Goal: Information Seeking & Learning: Compare options

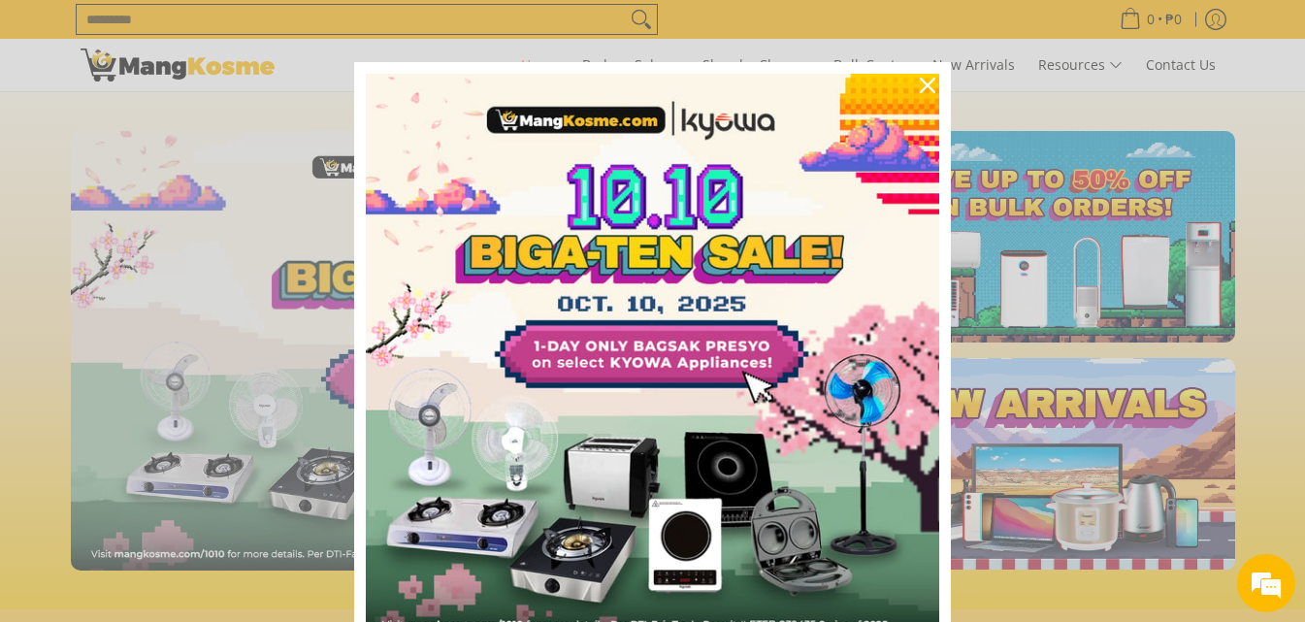
click at [120, 71] on div "Marketing offer form" at bounding box center [652, 311] width 1305 height 622
click at [916, 76] on div "Close" at bounding box center [927, 85] width 31 height 31
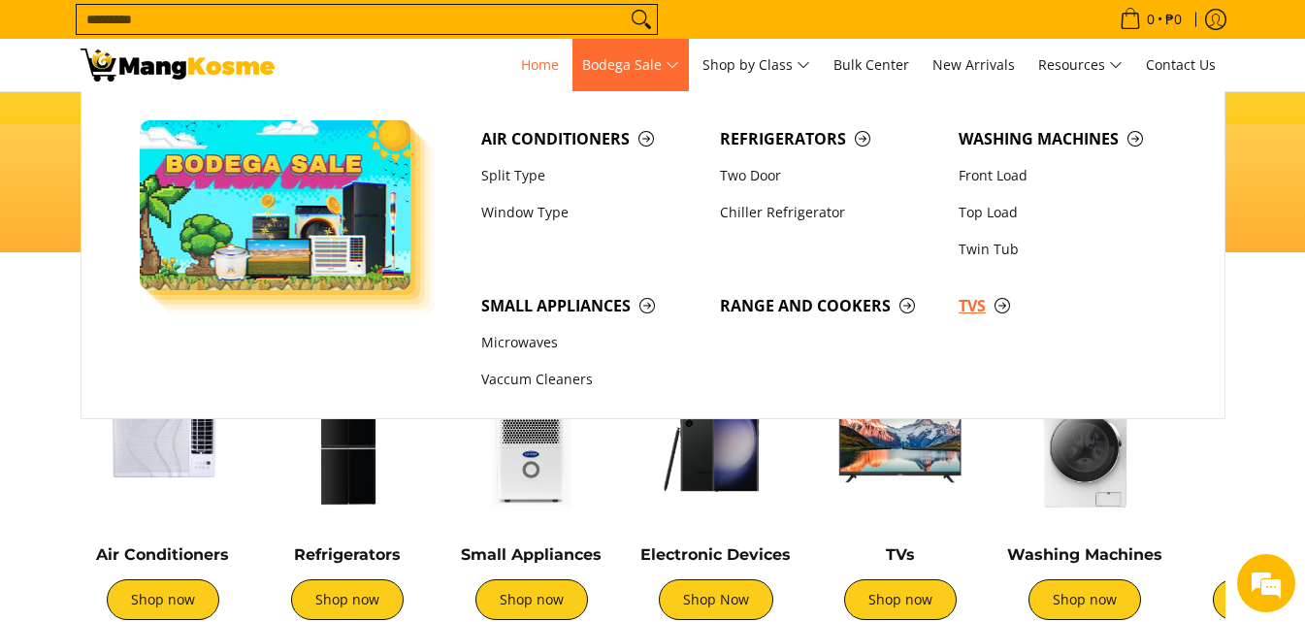
click at [996, 307] on span "TVs" at bounding box center [1068, 306] width 219 height 24
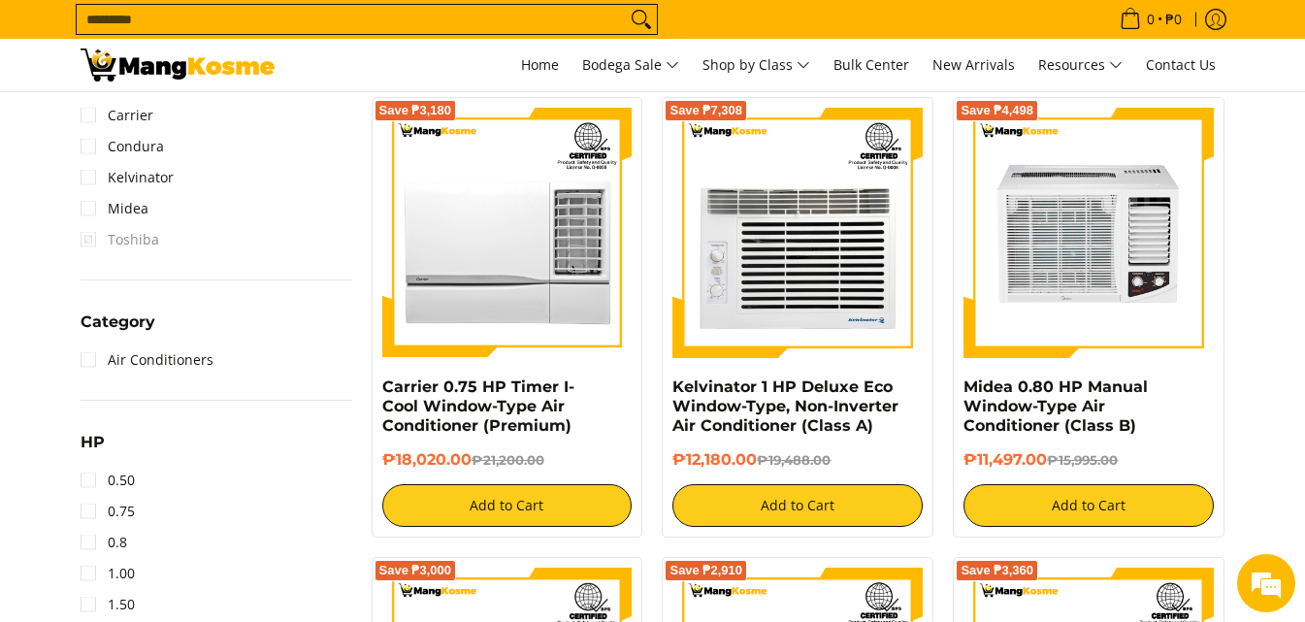
scroll to position [873, 0]
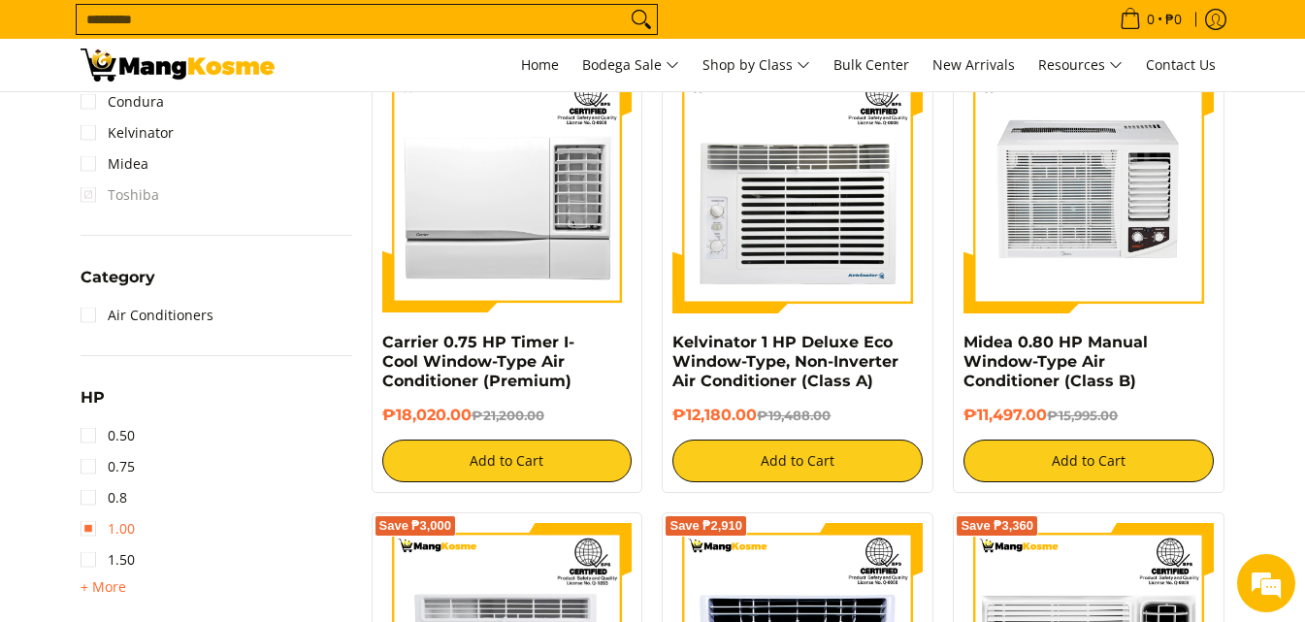
click at [101, 521] on link "1.00" at bounding box center [108, 528] width 54 height 31
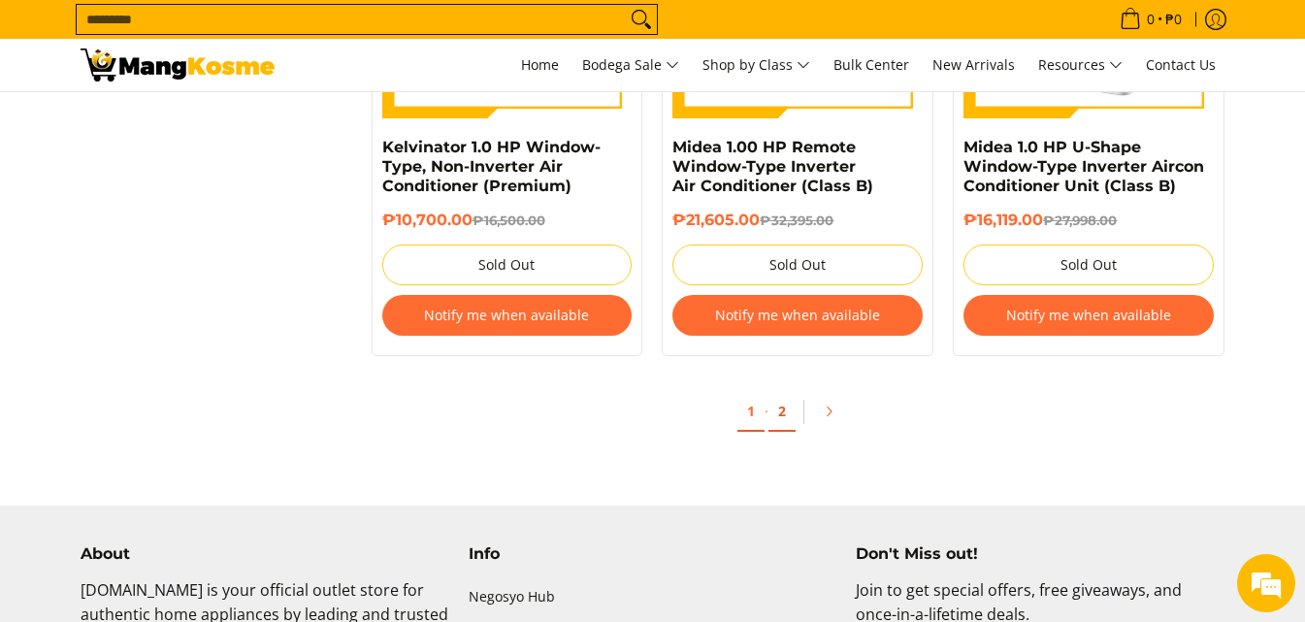
scroll to position [4057, 0]
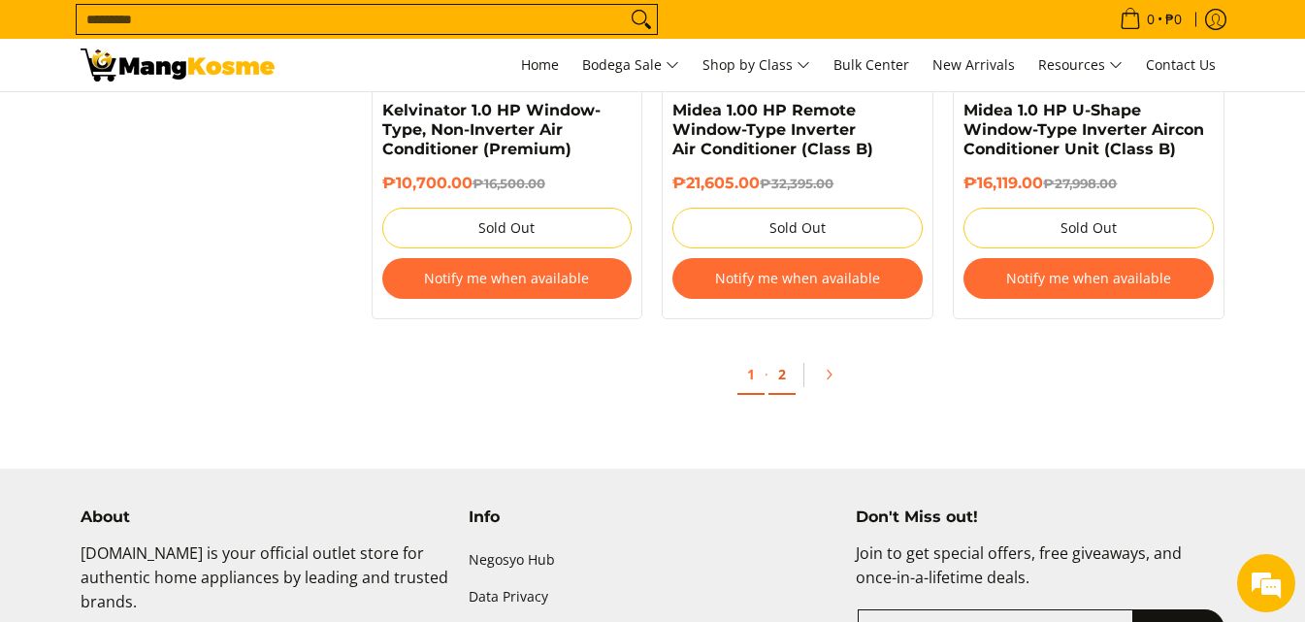
click at [789, 369] on link "2" at bounding box center [781, 375] width 27 height 40
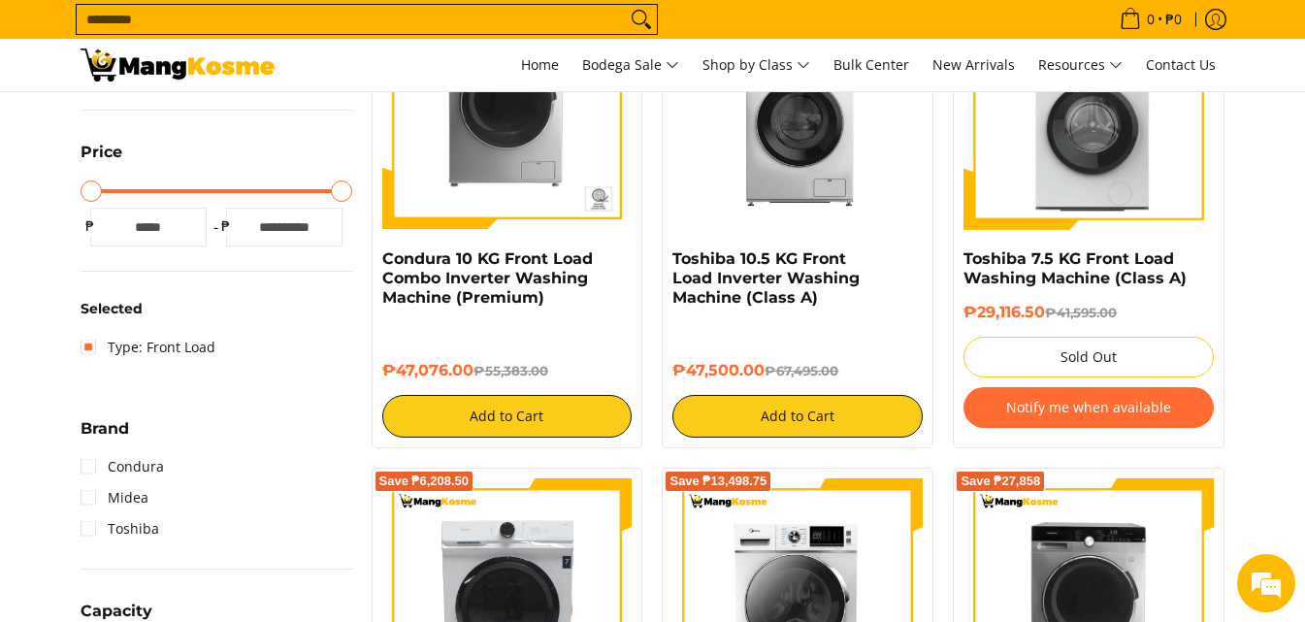
scroll to position [485, 0]
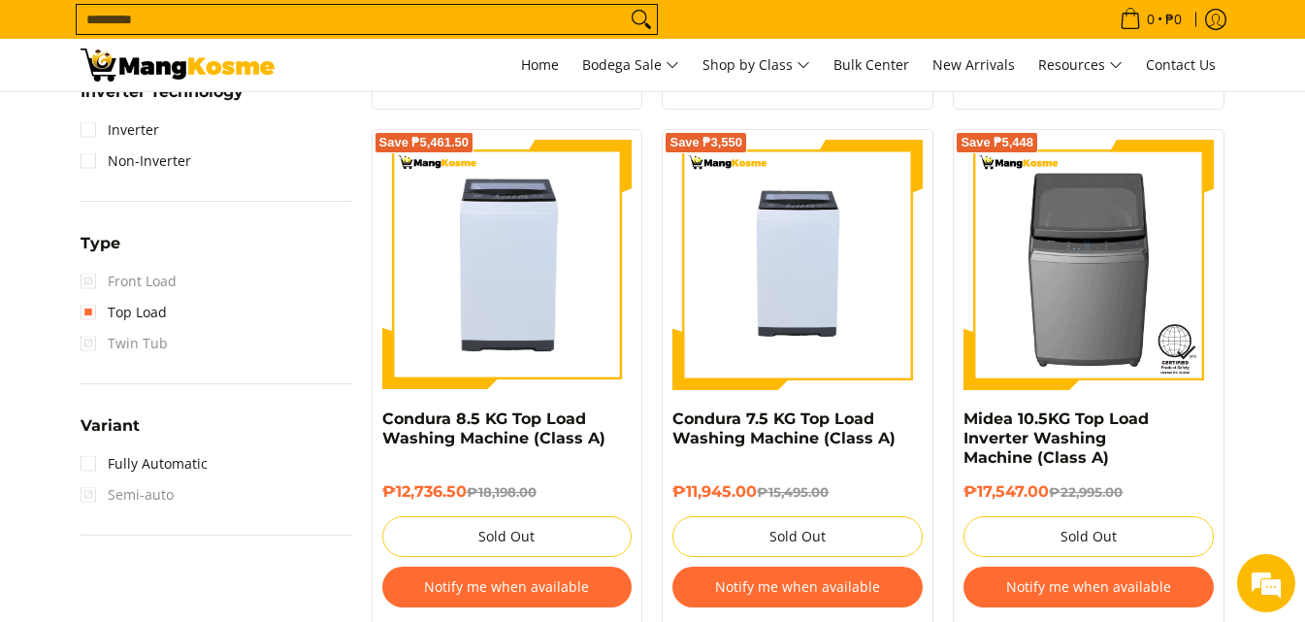
scroll to position [1358, 0]
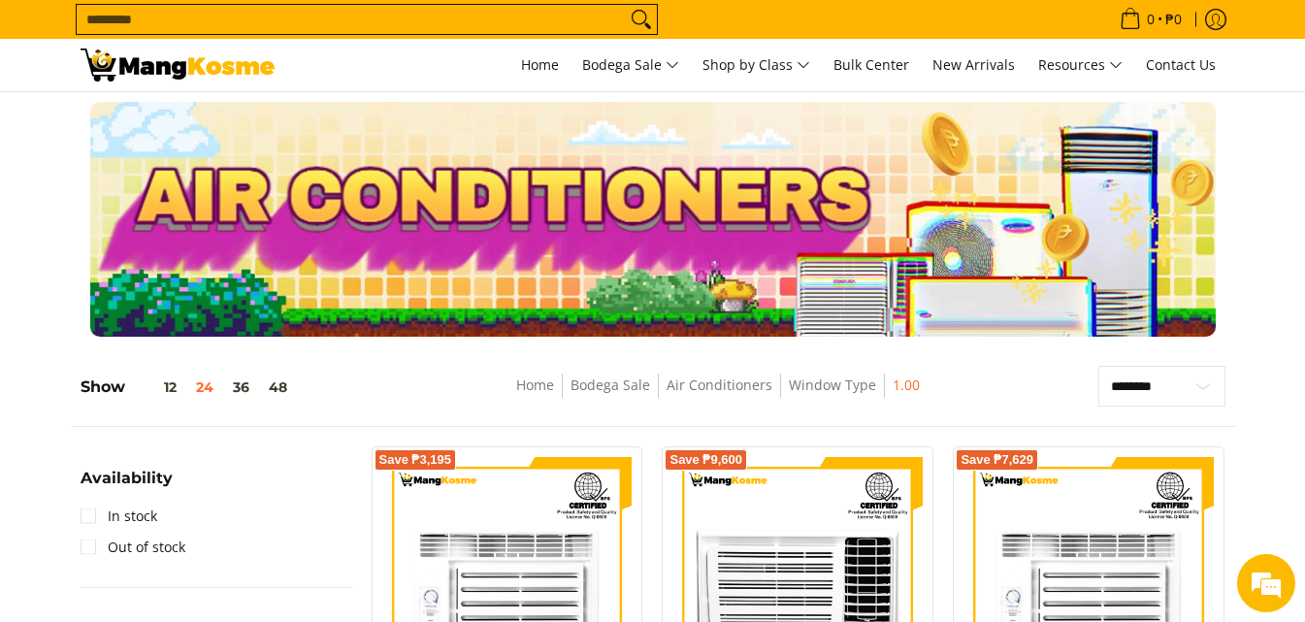
scroll to position [388, 0]
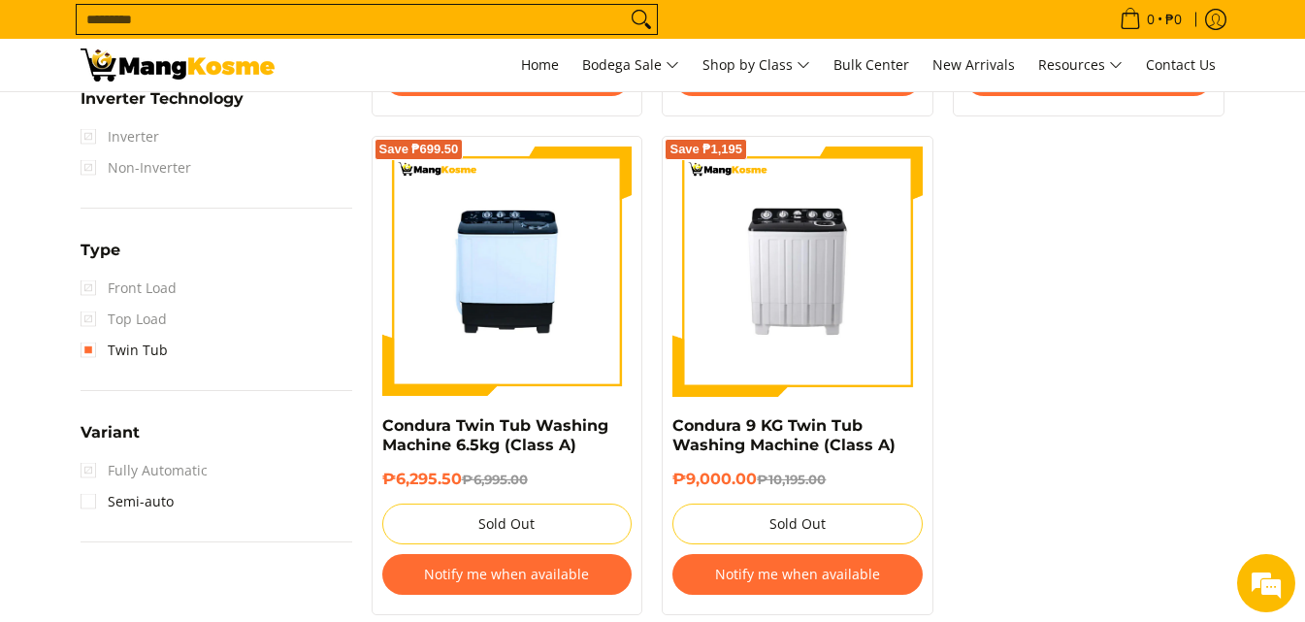
scroll to position [1358, 0]
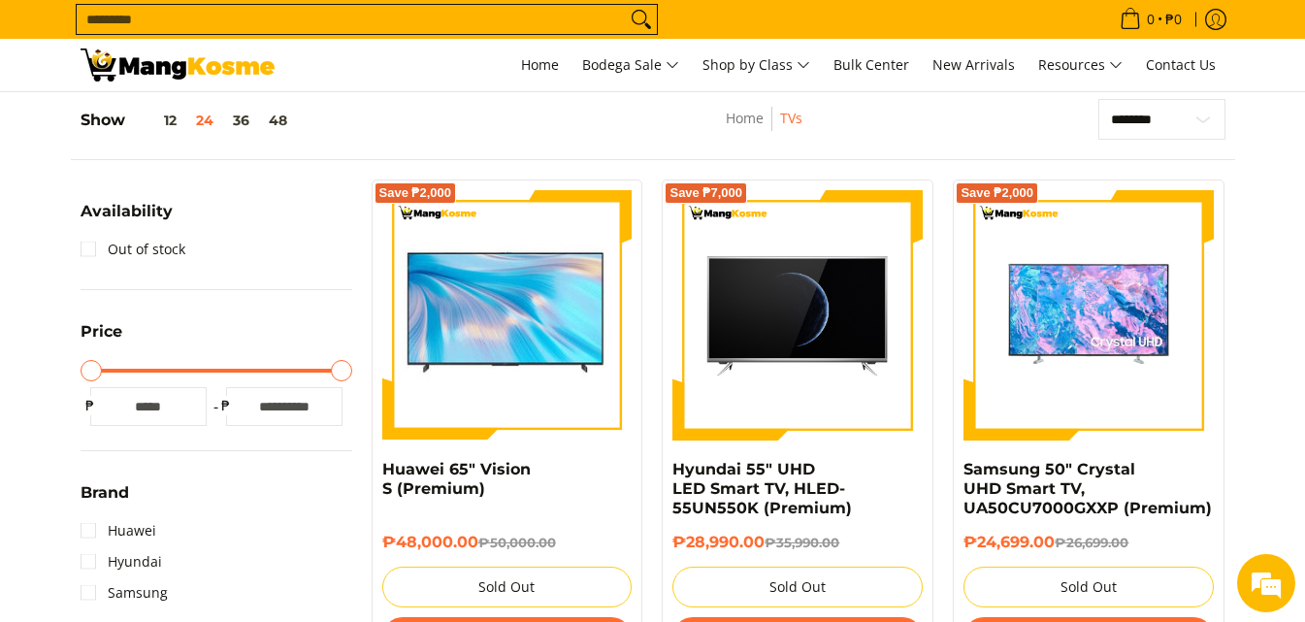
scroll to position [97, 0]
